Goal: Information Seeking & Learning: Find specific page/section

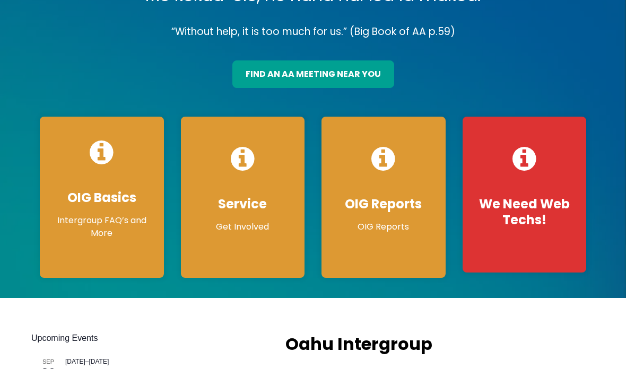
scroll to position [123, 0]
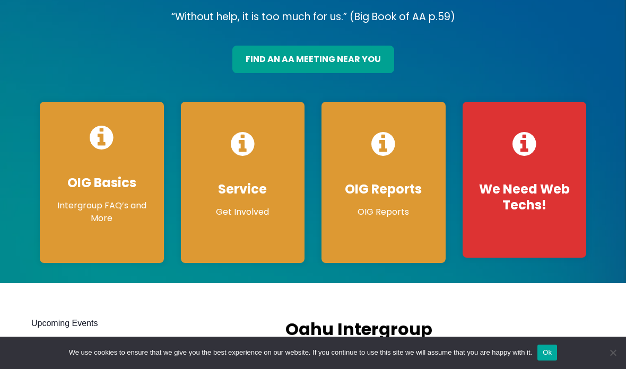
click at [365, 53] on link "find an aa meeting near you" at bounding box center [313, 60] width 162 height 28
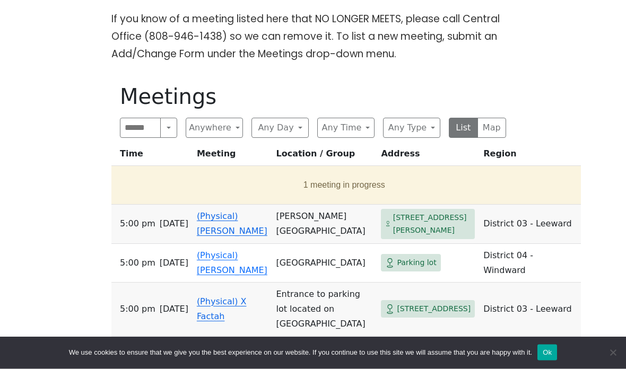
scroll to position [381, 0]
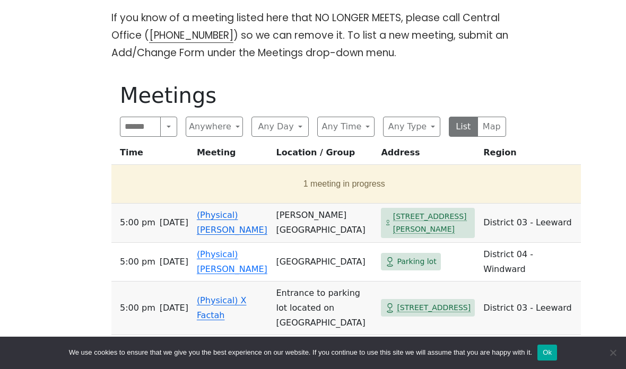
click at [291, 127] on button "Any Day" at bounding box center [279, 127] width 57 height 20
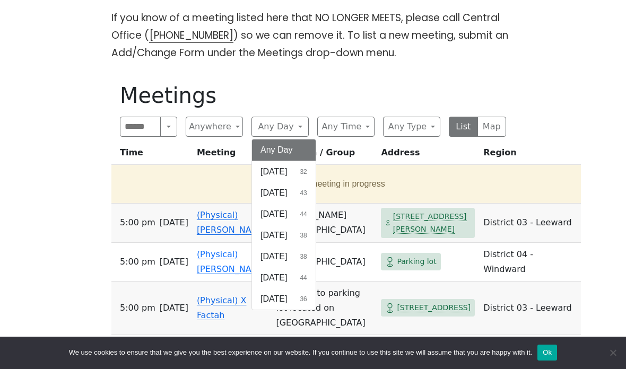
click at [300, 194] on button "[DATE] 43" at bounding box center [284, 192] width 64 height 21
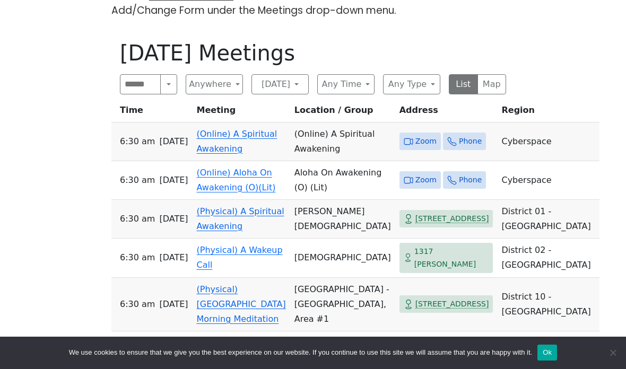
click at [356, 84] on button "Any Time" at bounding box center [345, 84] width 57 height 20
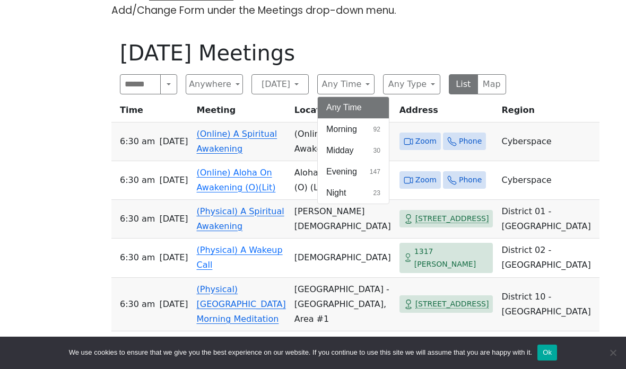
click at [363, 169] on button "Evening 147" at bounding box center [353, 171] width 71 height 21
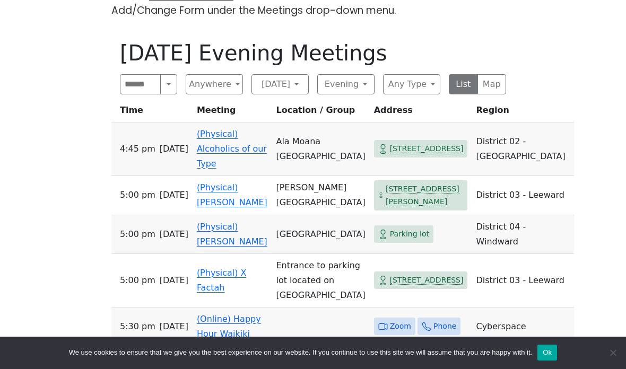
click at [220, 89] on button "Anywhere" at bounding box center [214, 84] width 57 height 20
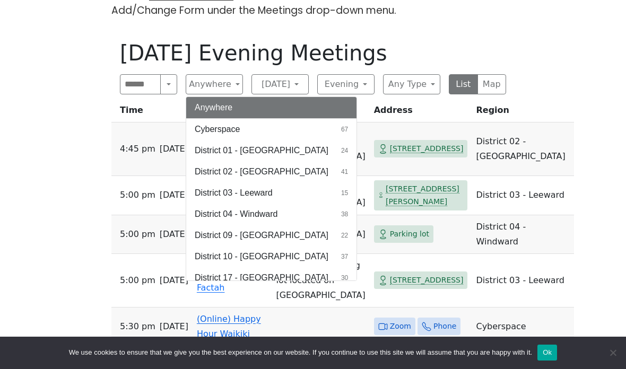
click at [337, 126] on button "Cyberspace 67" at bounding box center [271, 129] width 170 height 21
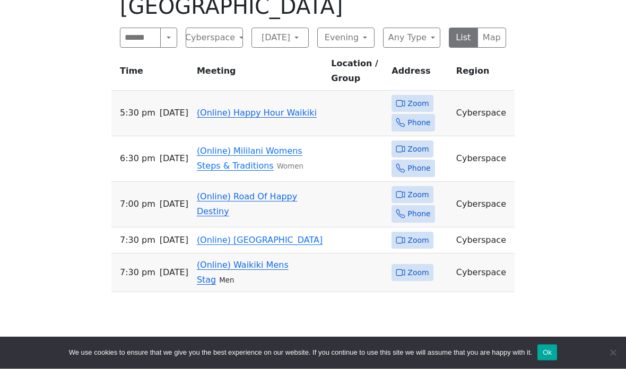
scroll to position [496, 0]
click at [291, 108] on link "(Online) Happy Hour Waikiki" at bounding box center [257, 113] width 120 height 10
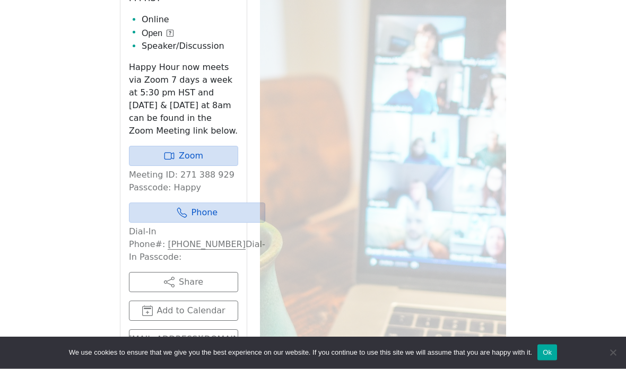
scroll to position [566, 0]
click at [147, 154] on link "Zoom" at bounding box center [183, 156] width 109 height 20
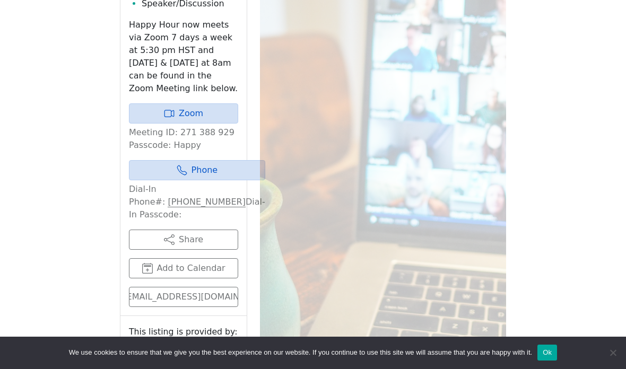
click at [154, 110] on link "Zoom" at bounding box center [183, 113] width 109 height 20
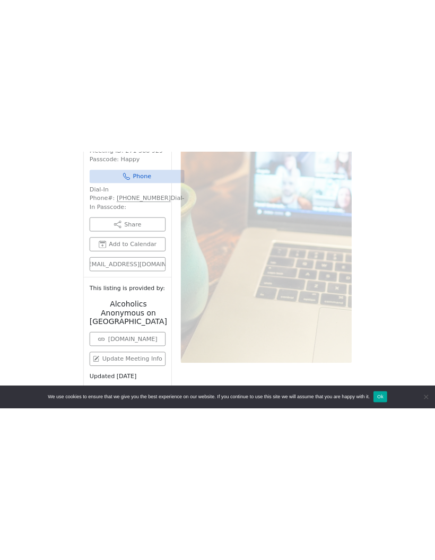
scroll to position [741, 0]
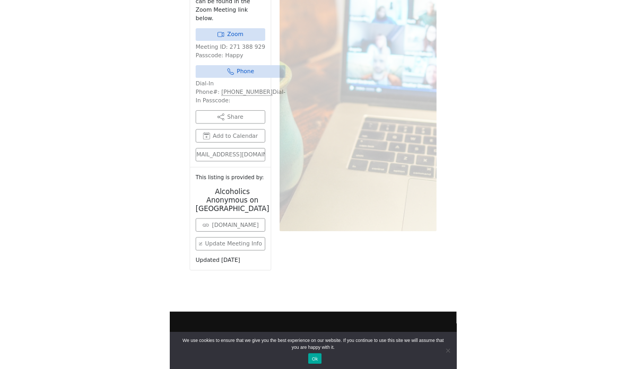
scroll to position [751, 0]
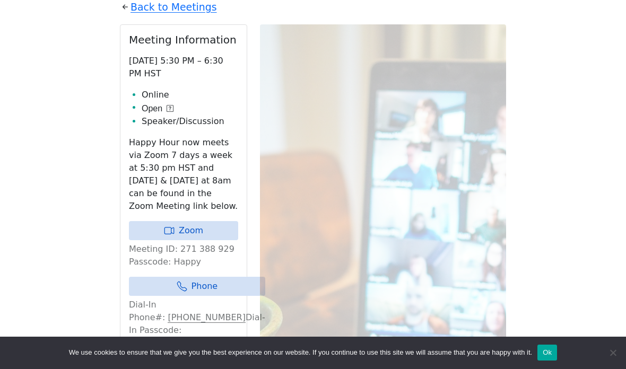
scroll to position [490, 0]
click at [182, 235] on link "Zoom" at bounding box center [183, 231] width 109 height 19
